Goal: Task Accomplishment & Management: Complete application form

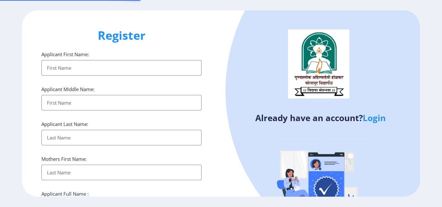
select select
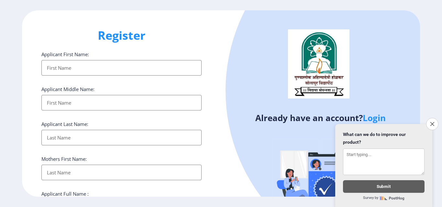
click at [432, 122] on icon "Close survey" at bounding box center [432, 124] width 4 height 4
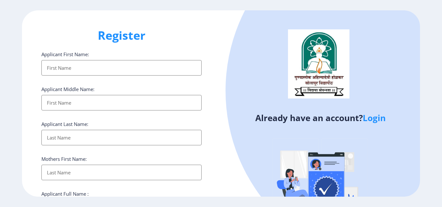
click at [379, 117] on link "Login" at bounding box center [373, 118] width 23 height 12
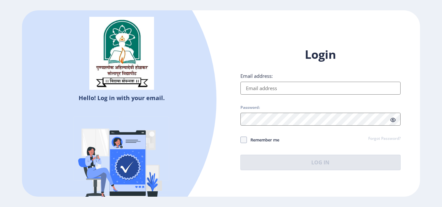
click at [258, 90] on input "Email address:" at bounding box center [320, 88] width 160 height 13
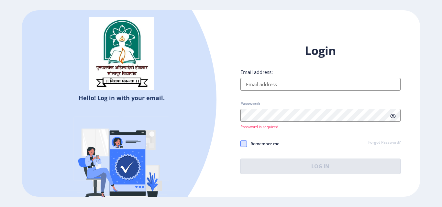
click at [246, 141] on span at bounding box center [243, 144] width 6 height 6
click at [241, 144] on input "Remember me" at bounding box center [240, 144] width 0 height 0
checkbox input "true"
click at [381, 142] on link "Forgot Password?" at bounding box center [384, 143] width 32 height 6
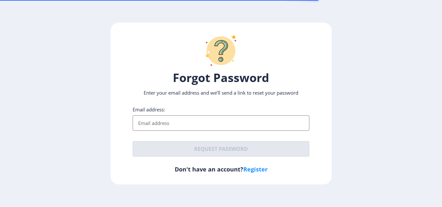
click at [183, 123] on input "Email address:" at bounding box center [221, 123] width 177 height 16
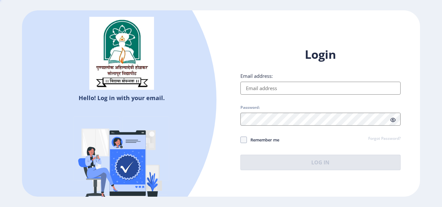
select select
